Goal: Task Accomplishment & Management: Use online tool/utility

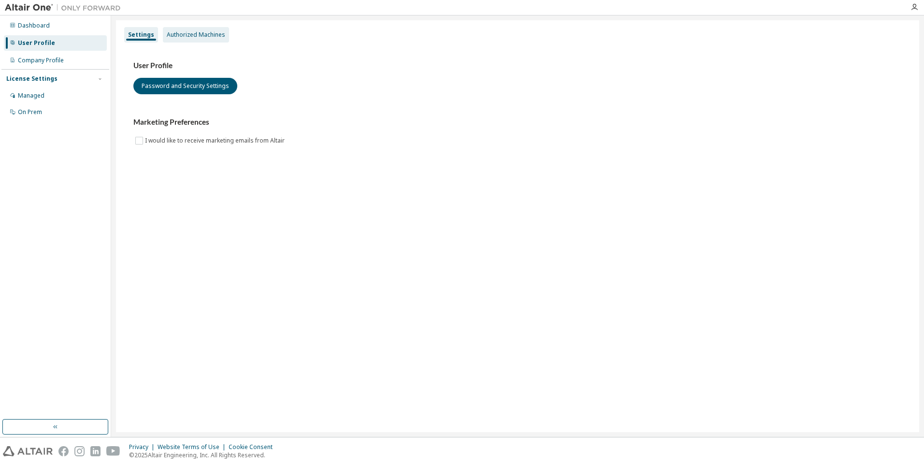
click at [210, 37] on div "Authorized Machines" at bounding box center [196, 35] width 58 height 8
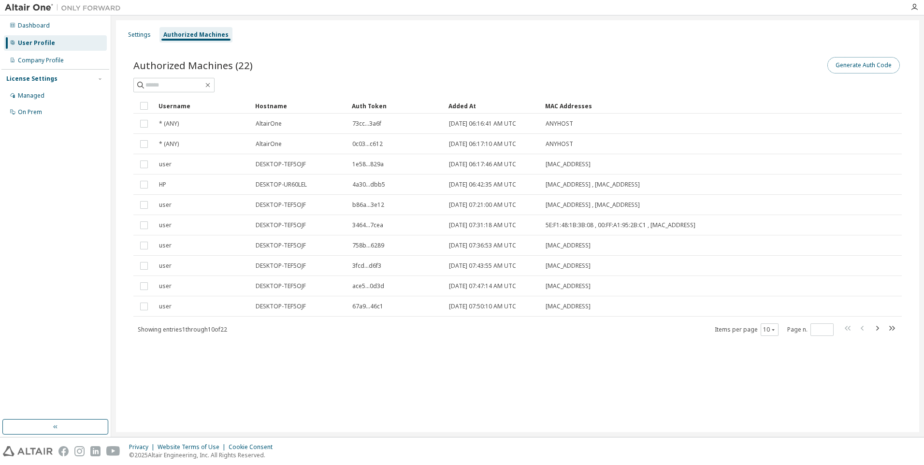
click at [851, 67] on button "Generate Auth Code" at bounding box center [863, 65] width 72 height 16
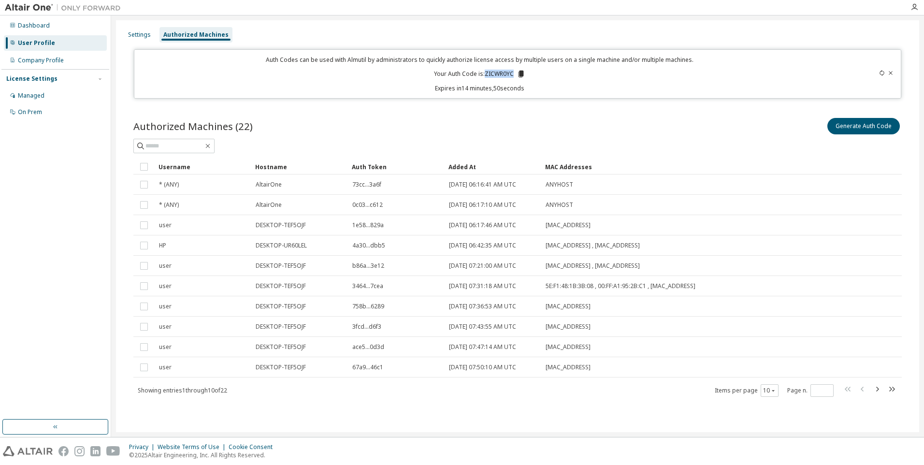
drag, startPoint x: 486, startPoint y: 74, endPoint x: 513, endPoint y: 73, distance: 27.1
click at [513, 73] on p "Your Auth Code is: ZICWR0YC" at bounding box center [479, 74] width 91 height 9
copy p "ZICWR0YC"
click at [915, 10] on icon "button" at bounding box center [915, 7] width 8 height 8
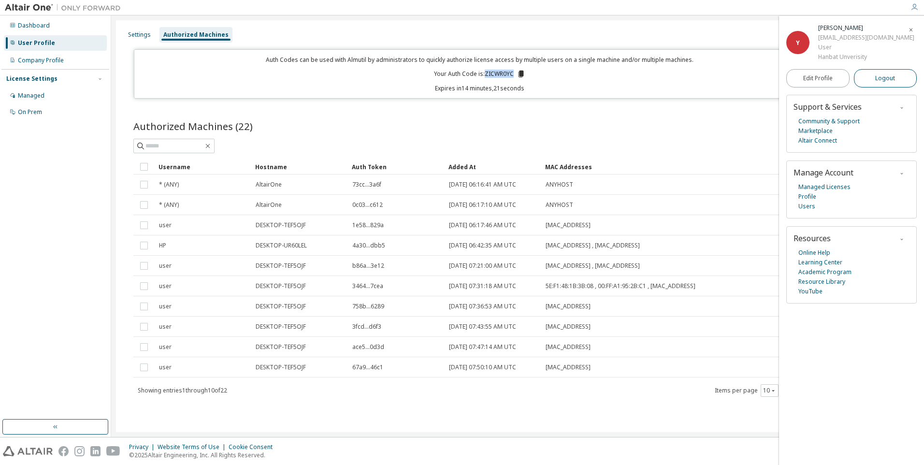
click at [886, 80] on span "Logout" at bounding box center [885, 78] width 20 height 10
